Goal: Information Seeking & Learning: Find specific fact

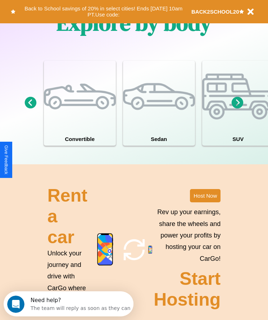
scroll to position [937, 0]
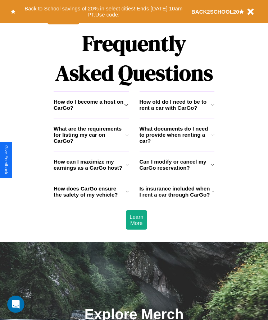
click at [176, 111] on h3 "How old do I need to be to rent a car with CarGo?" at bounding box center [174, 105] width 71 height 12
click at [212, 195] on icon at bounding box center [212, 192] width 3 height 6
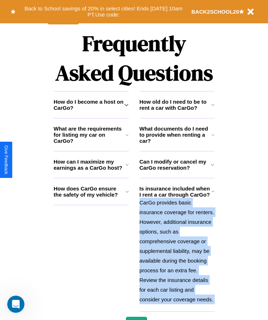
click at [212, 195] on icon at bounding box center [212, 192] width 3 height 6
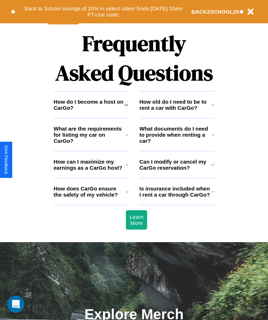
click at [127, 195] on icon at bounding box center [126, 192] width 3 height 6
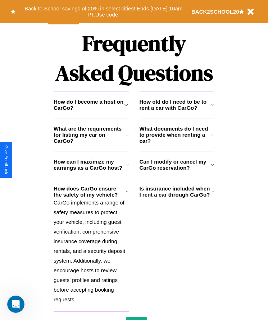
click at [212, 168] on icon at bounding box center [212, 165] width 4 height 6
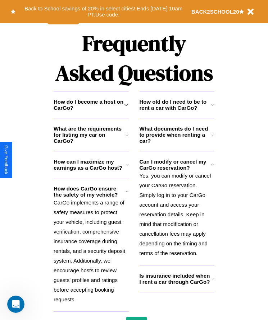
click at [127, 195] on icon at bounding box center [126, 192] width 3 height 6
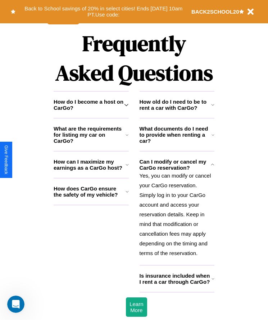
click at [126, 108] on icon at bounding box center [126, 105] width 4 height 6
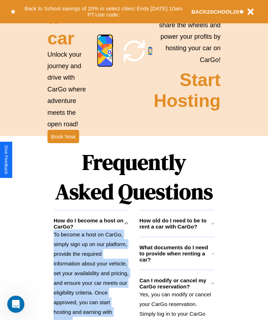
scroll to position [814, 0]
